Goal: Task Accomplishment & Management: Manage account settings

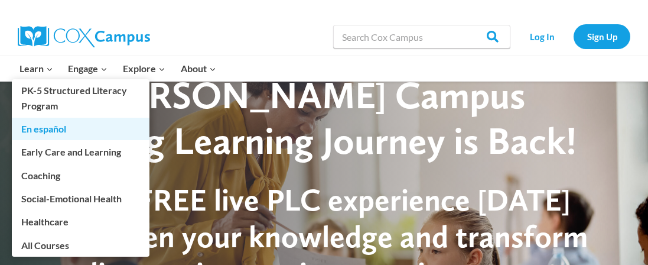
scroll to position [32, 0]
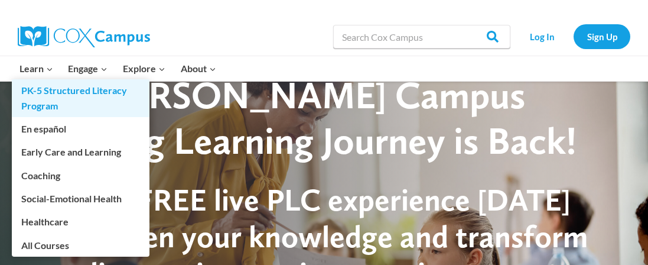
click at [50, 92] on link "PK-5 Structured Literacy Program" at bounding box center [81, 98] width 138 height 38
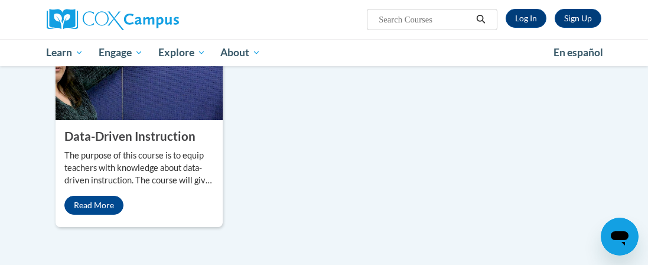
scroll to position [810, 0]
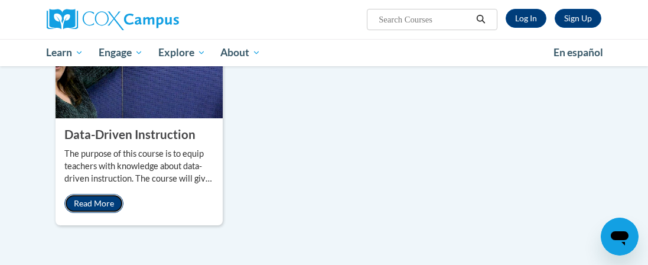
click at [90, 200] on link "Read More" at bounding box center [93, 203] width 59 height 19
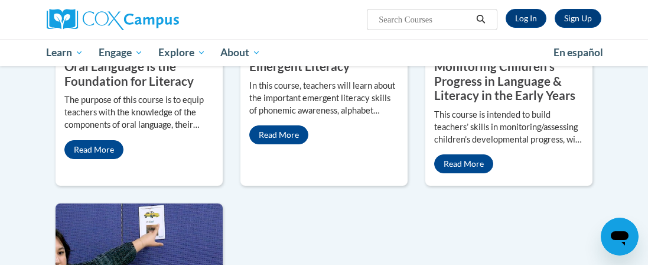
scroll to position [615, 0]
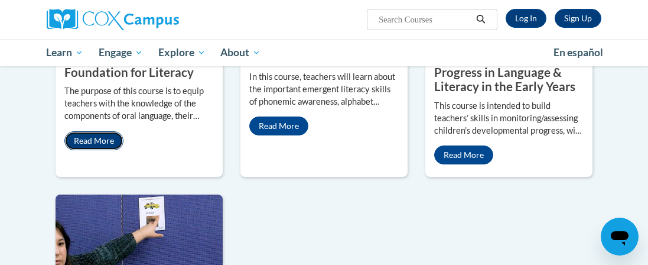
click at [90, 141] on link "Read More" at bounding box center [93, 140] width 59 height 19
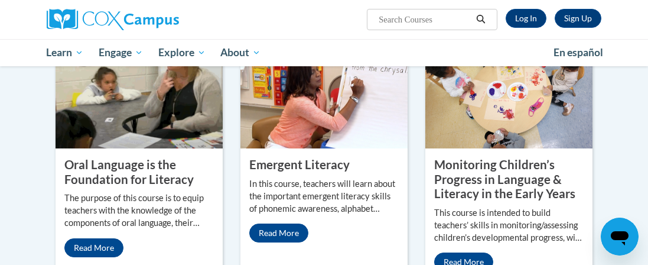
scroll to position [507, 0]
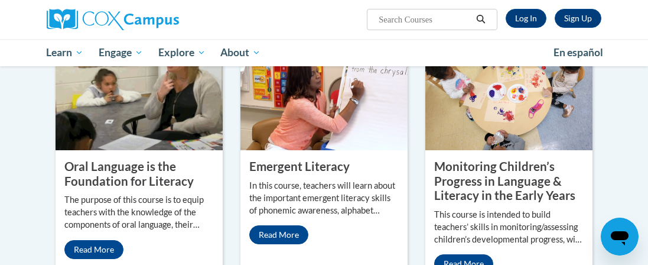
click at [141, 103] on img at bounding box center [139, 91] width 167 height 118
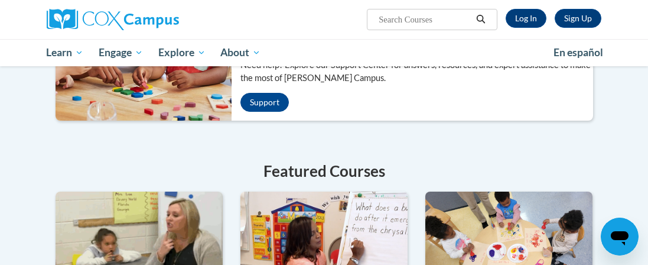
scroll to position [348, 0]
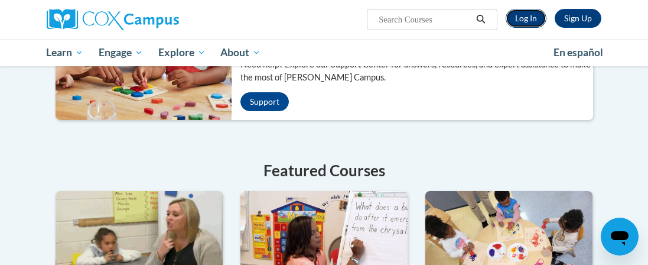
click at [525, 17] on link "Log In" at bounding box center [526, 18] width 41 height 19
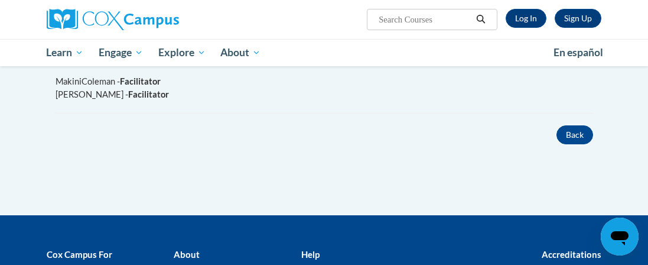
scroll to position [863, 0]
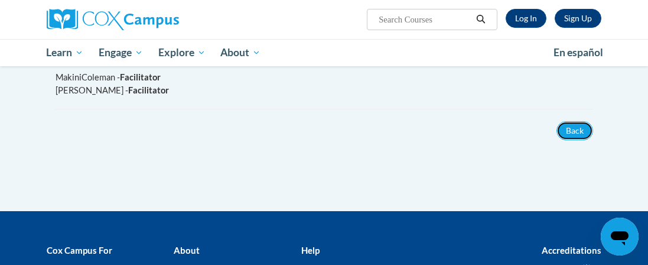
drag, startPoint x: 572, startPoint y: 127, endPoint x: 538, endPoint y: 124, distance: 33.8
click at [570, 128] on button "Back" at bounding box center [574, 130] width 37 height 19
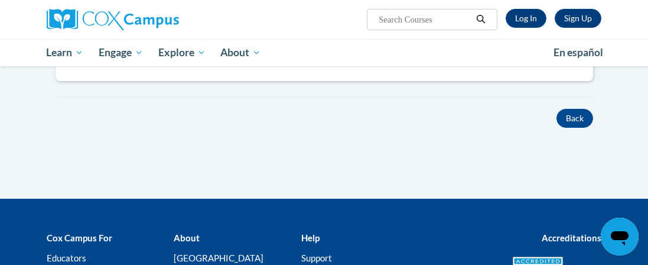
scroll to position [473, 0]
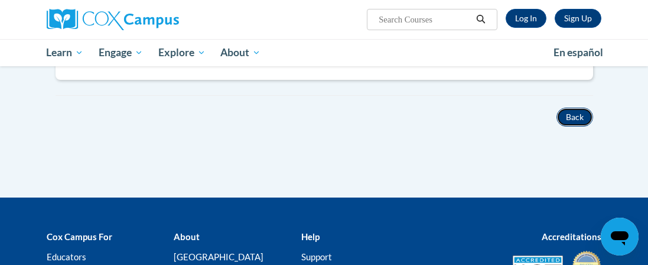
click at [566, 115] on button "Back" at bounding box center [574, 116] width 37 height 19
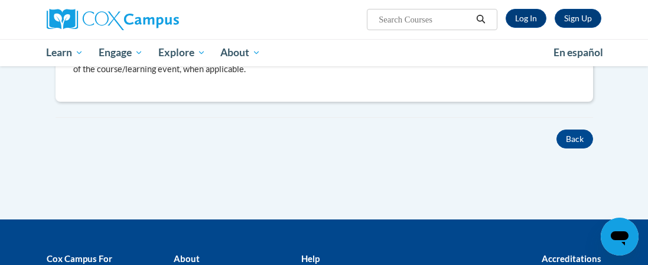
scroll to position [452, 0]
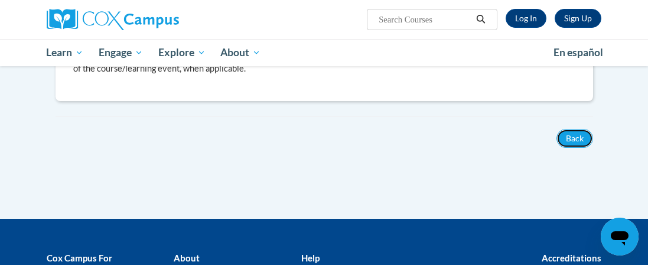
drag, startPoint x: 568, startPoint y: 133, endPoint x: 481, endPoint y: 124, distance: 87.3
click at [558, 136] on button "Back" at bounding box center [574, 138] width 37 height 19
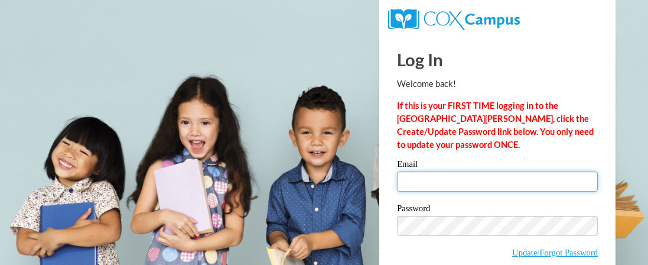
click at [410, 179] on input "Email" at bounding box center [497, 181] width 201 height 20
type input "[EMAIL_ADDRESS][DOMAIN_NAME]"
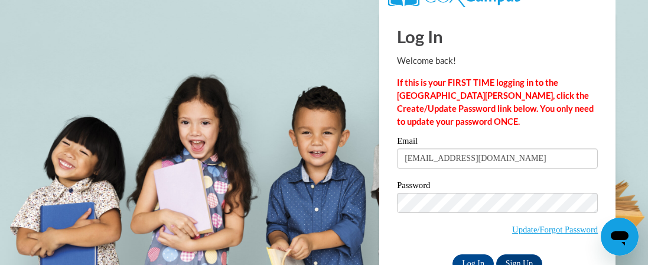
scroll to position [57, 0]
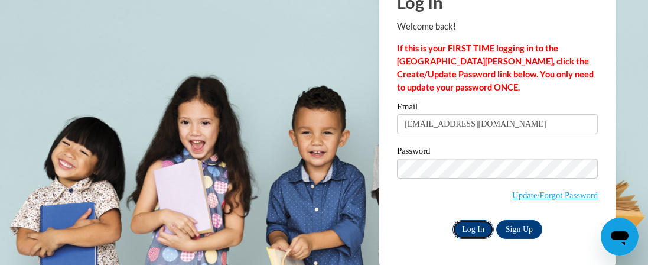
click at [473, 228] on input "Log In" at bounding box center [472, 229] width 41 height 19
